Goal: Check status: Check status

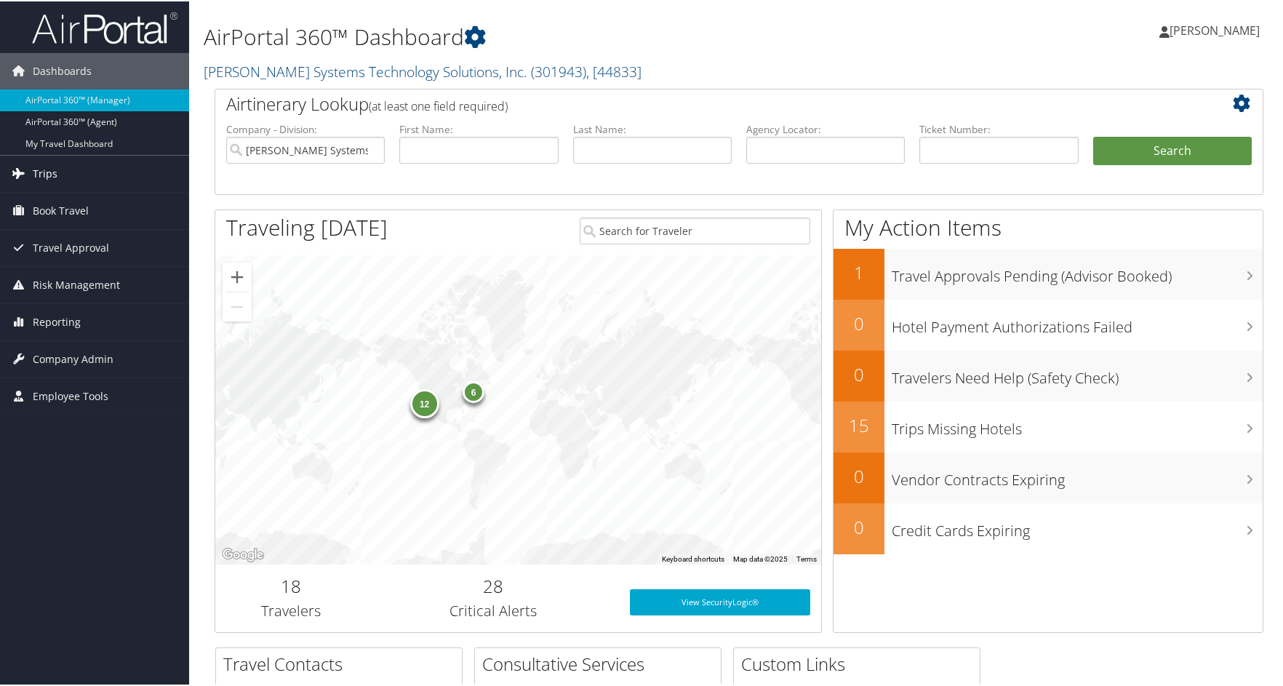
click at [44, 169] on span "Trips" at bounding box center [45, 172] width 25 height 36
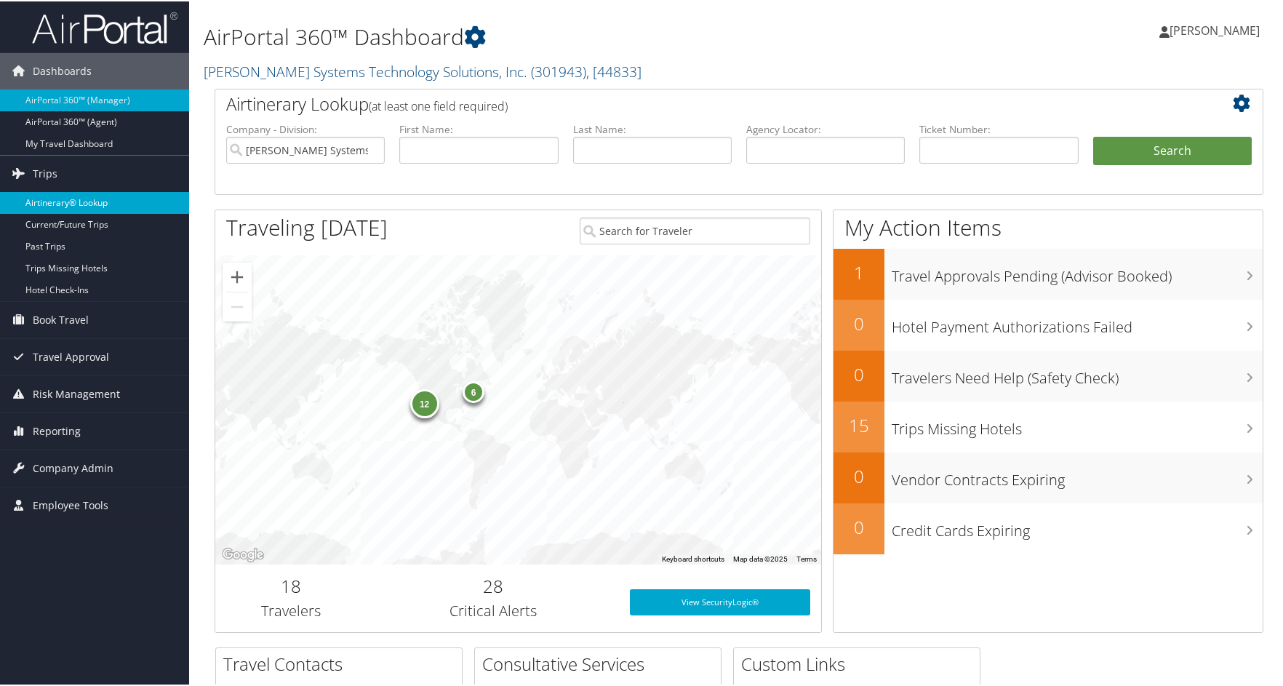
click at [87, 201] on link "Airtinerary® Lookup" at bounding box center [94, 202] width 189 height 22
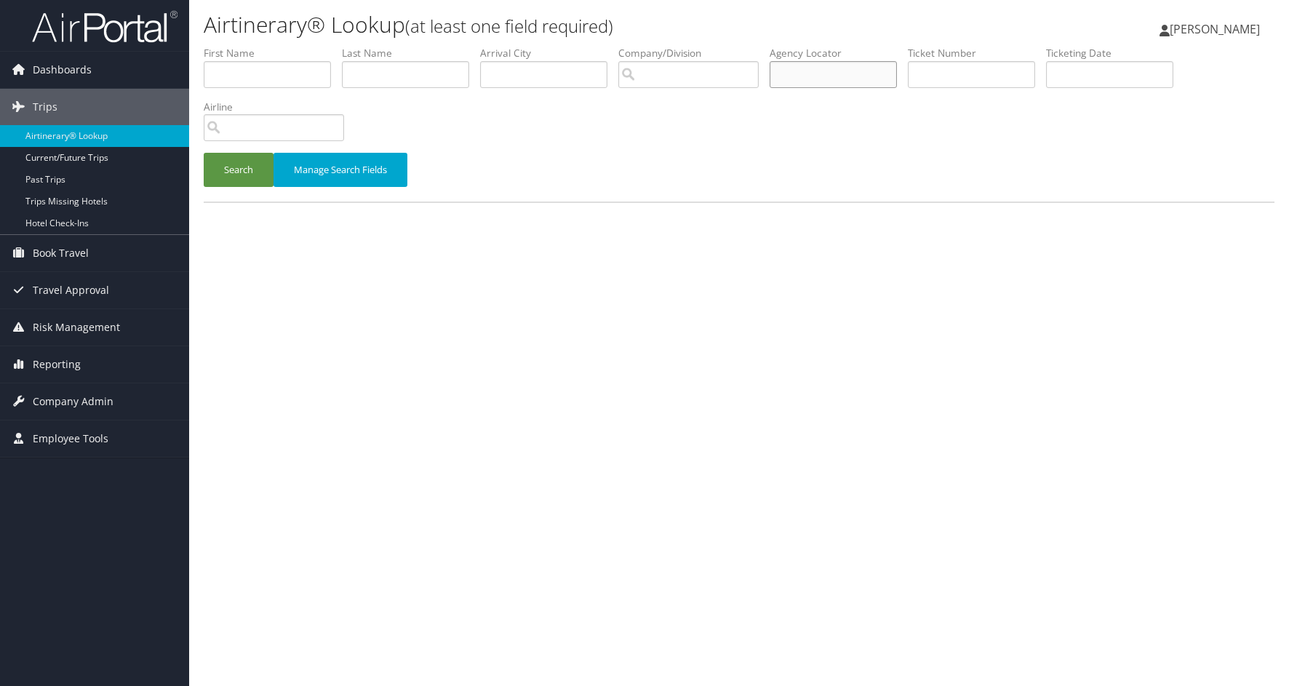
click at [820, 74] on input "text" at bounding box center [832, 74] width 127 height 27
type input "dcmt2q"
click at [236, 169] on button "Search" at bounding box center [239, 170] width 70 height 34
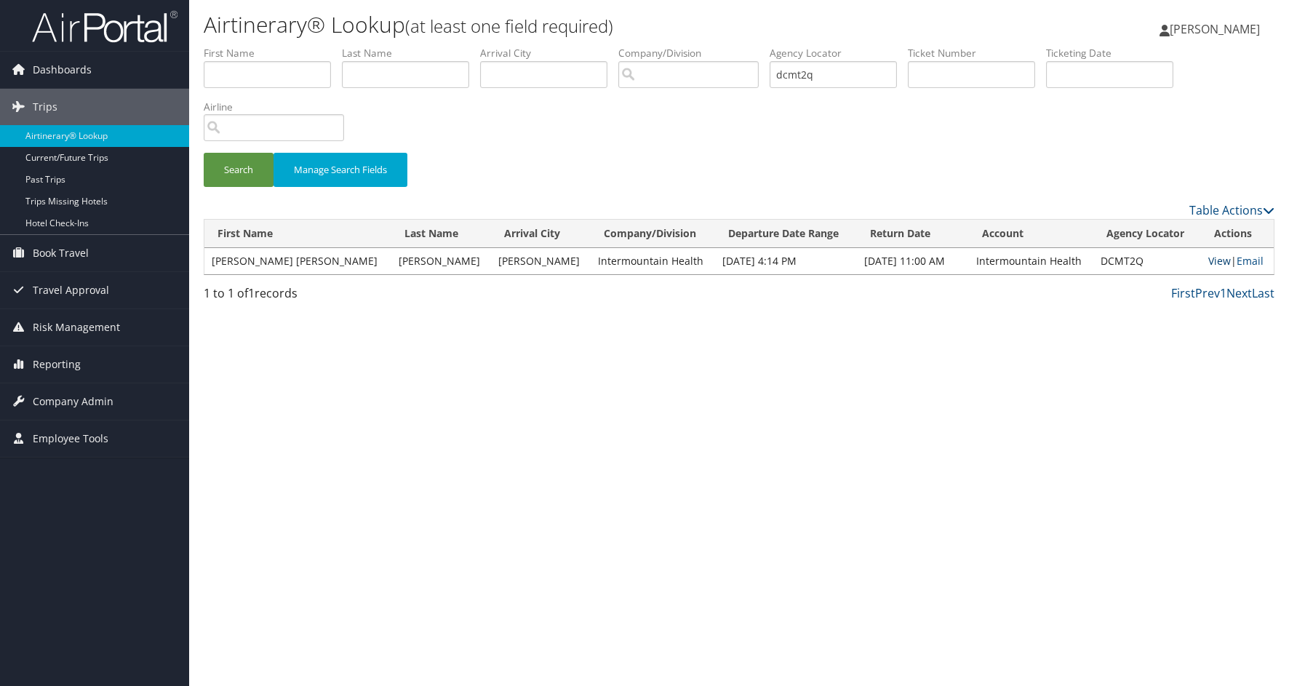
click at [1208, 263] on link "View" at bounding box center [1219, 261] width 23 height 14
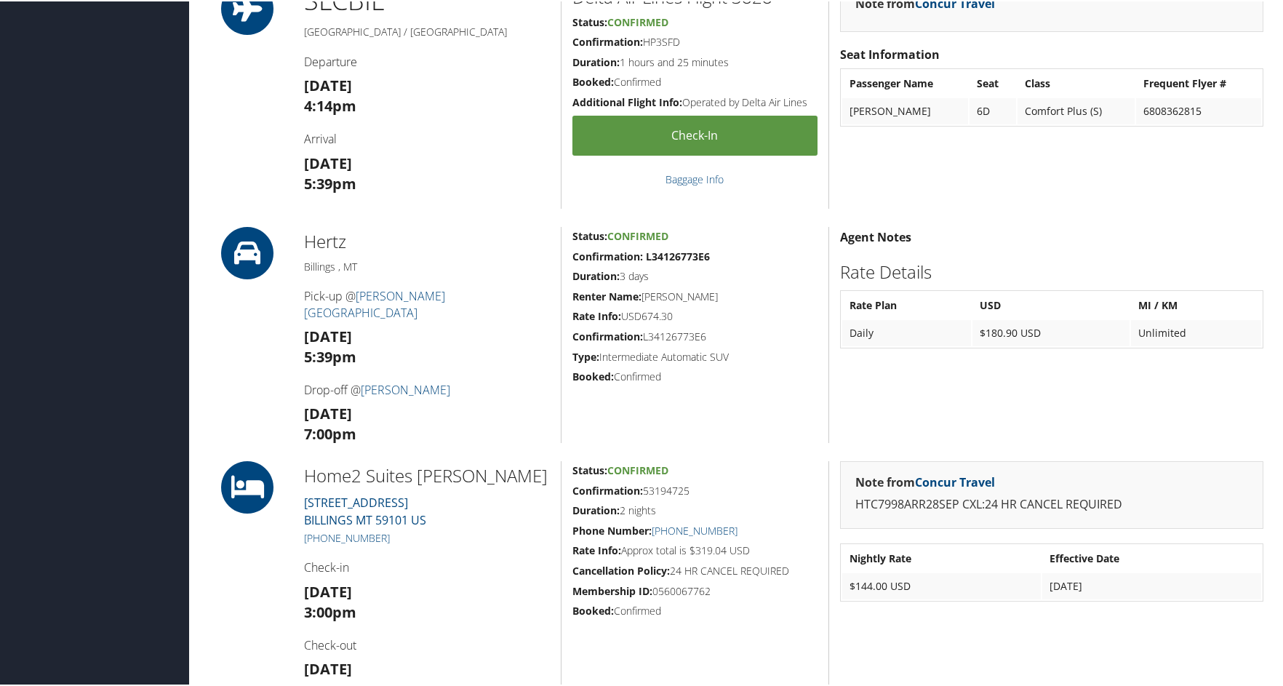
scroll to position [654, 0]
